Goal: Information Seeking & Learning: Check status

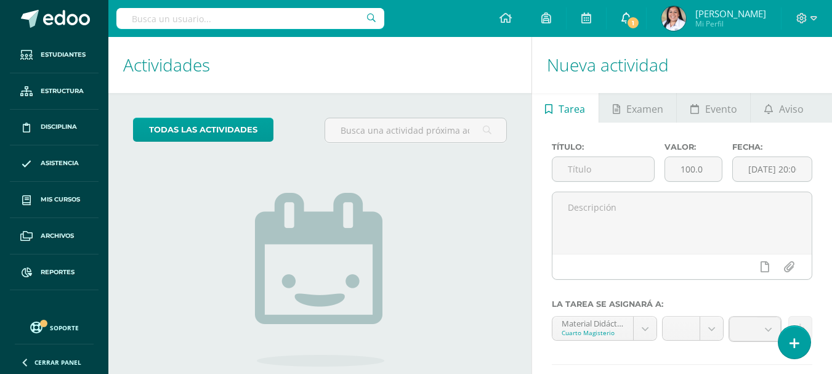
click at [631, 15] on icon at bounding box center [626, 17] width 10 height 11
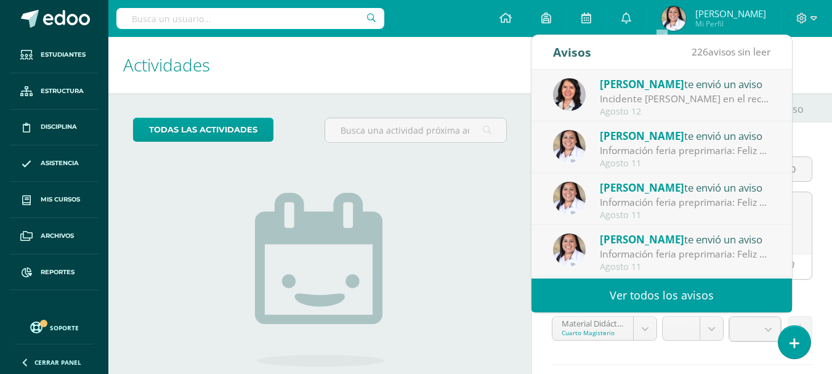
click at [689, 98] on div "Incidente [PERSON_NAME] en el recreo: Buena tarde papitos [PERSON_NAME]: Gusto …" at bounding box center [685, 99] width 171 height 14
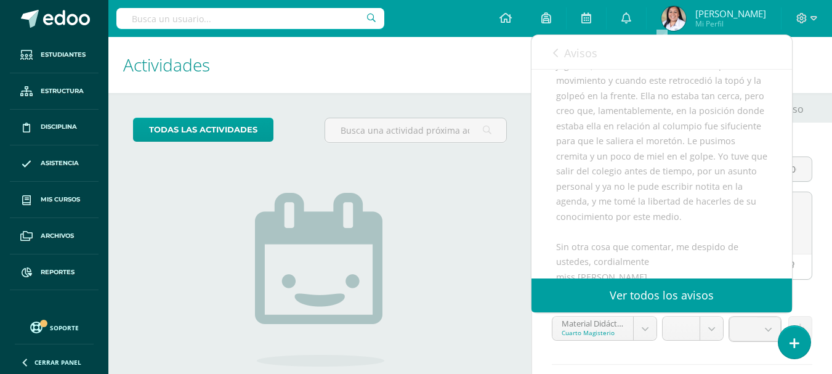
scroll to position [246, 0]
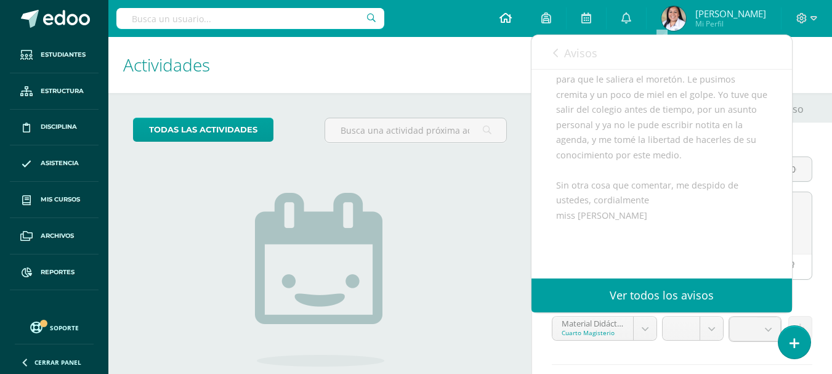
click at [511, 18] on icon at bounding box center [505, 17] width 12 height 11
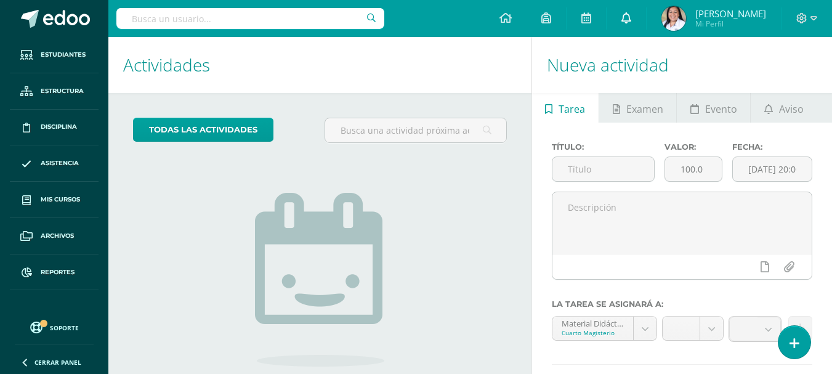
click at [646, 10] on link "0" at bounding box center [625, 18] width 39 height 37
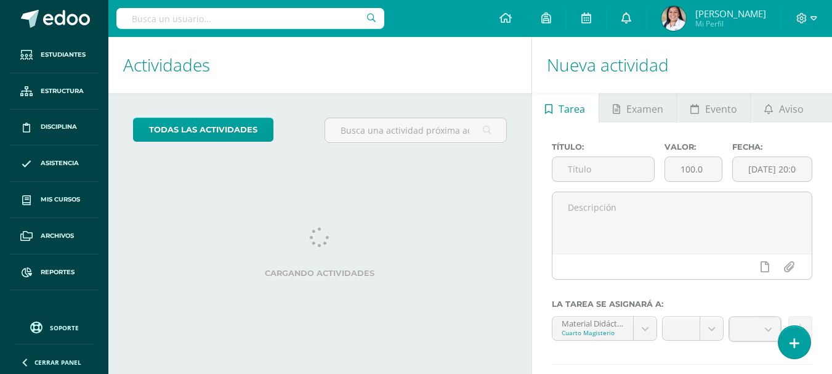
click at [631, 16] on icon at bounding box center [626, 17] width 10 height 11
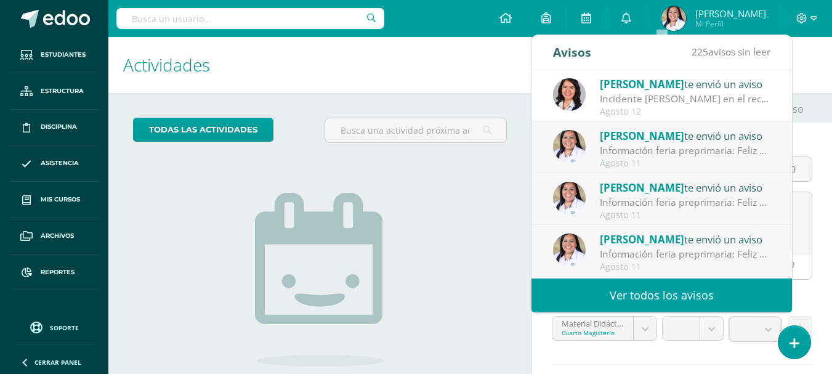
click at [667, 82] on span "[PERSON_NAME]" at bounding box center [642, 84] width 84 height 14
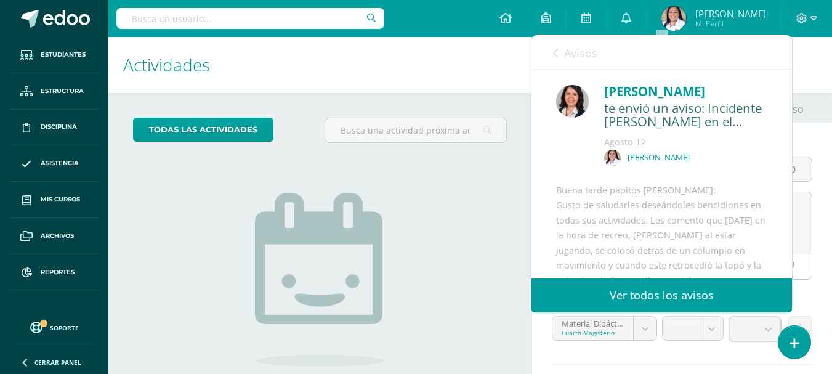
click at [712, 300] on link "Ver todos los avisos" at bounding box center [661, 295] width 260 height 34
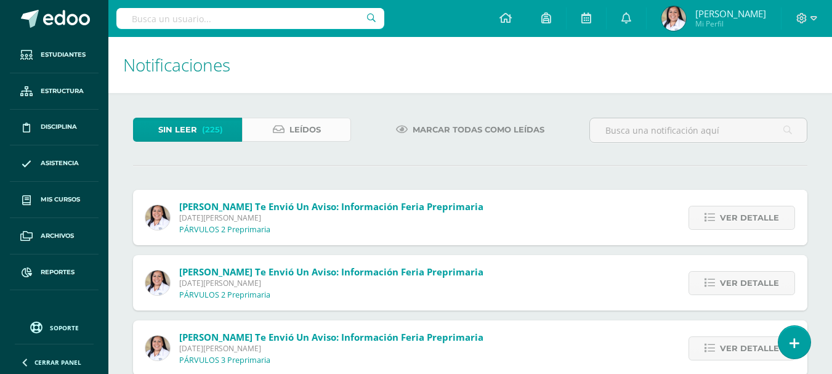
click at [294, 131] on span "Leídos" at bounding box center [304, 129] width 31 height 23
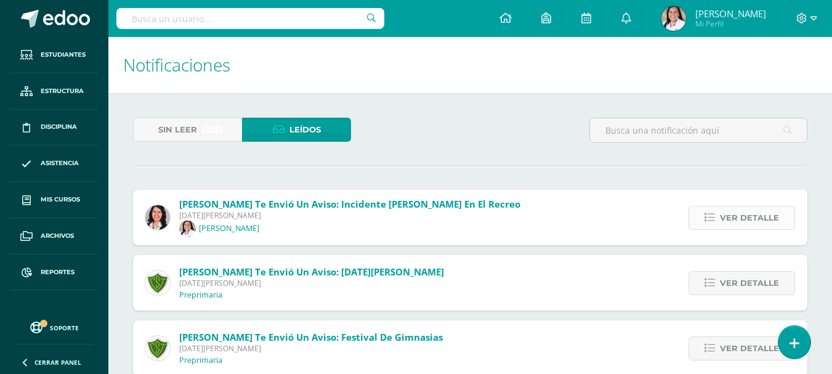
click at [742, 222] on span "Ver detalle" at bounding box center [749, 217] width 59 height 23
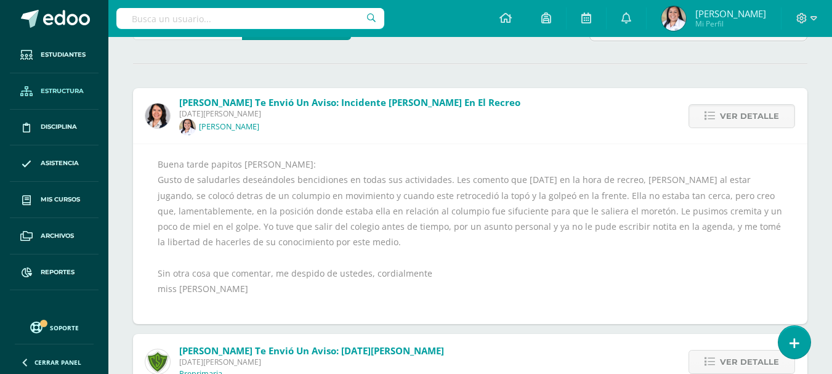
scroll to position [123, 0]
